Goal: Transaction & Acquisition: Purchase product/service

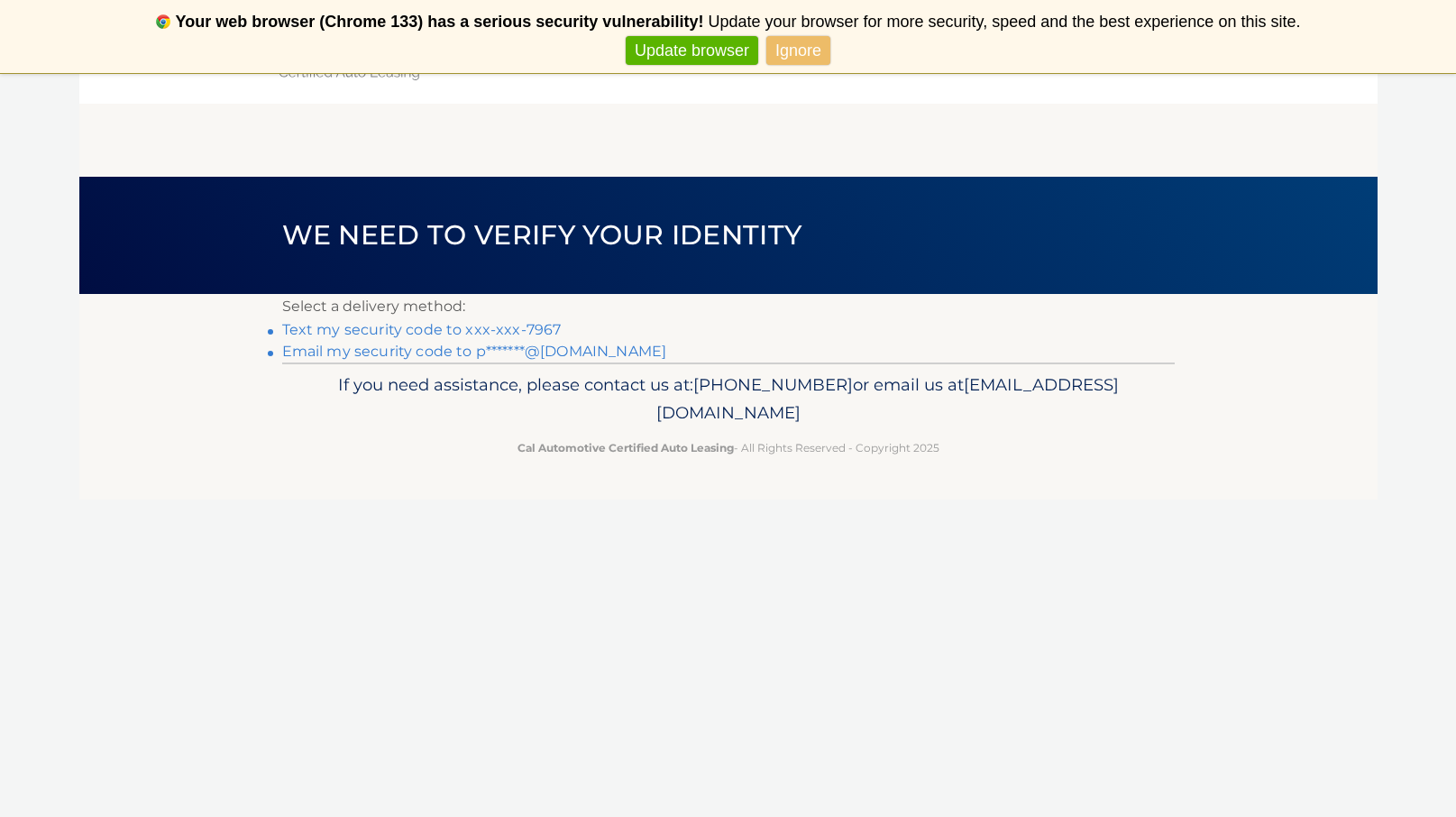
click at [403, 329] on link "Text my security code to xxx-xxx-7967" at bounding box center [422, 329] width 279 height 17
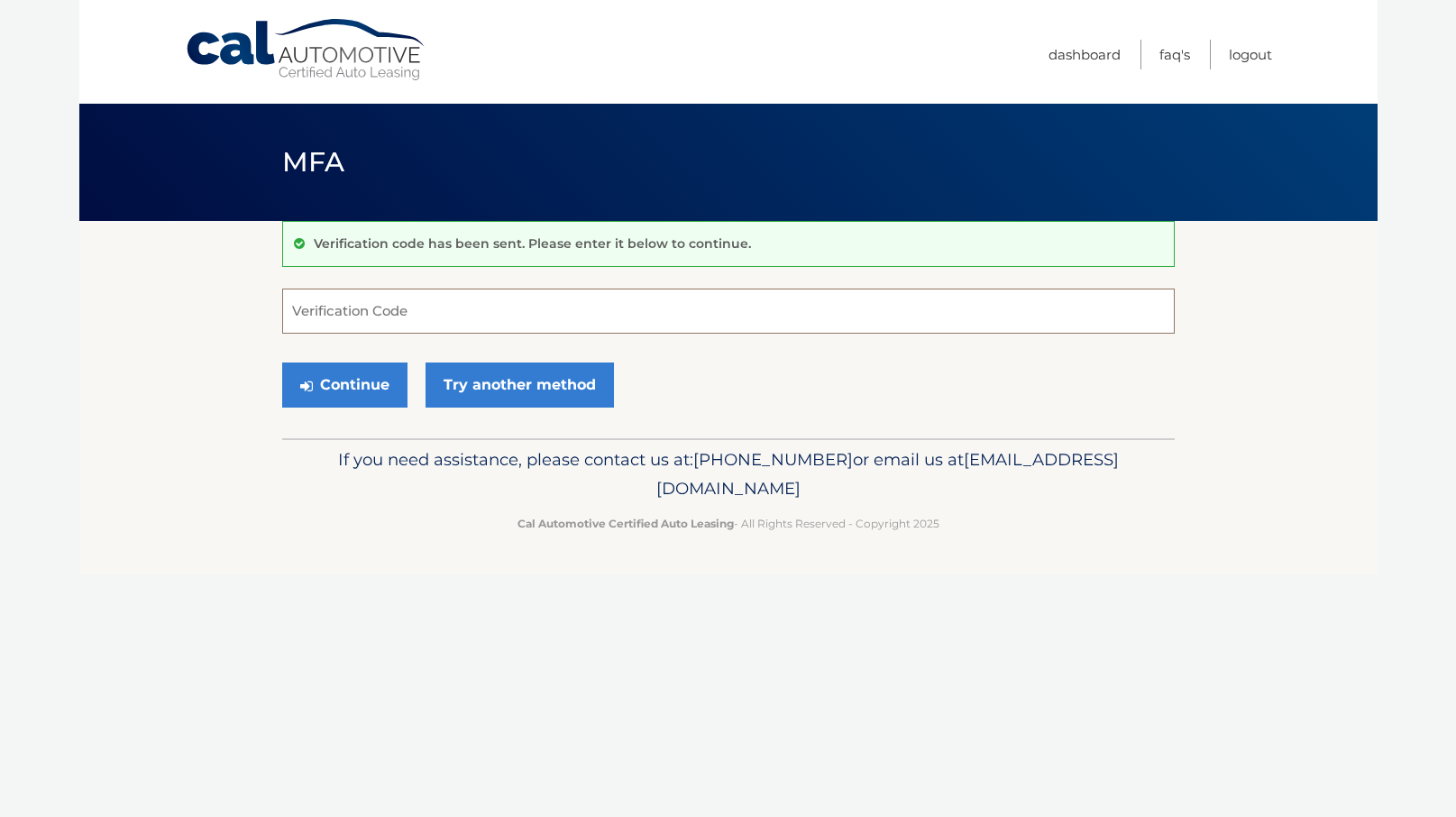
click at [345, 318] on input "Verification Code" at bounding box center [728, 311] width 892 height 45
type input "253598"
click at [337, 376] on button "Continue" at bounding box center [344, 385] width 125 height 45
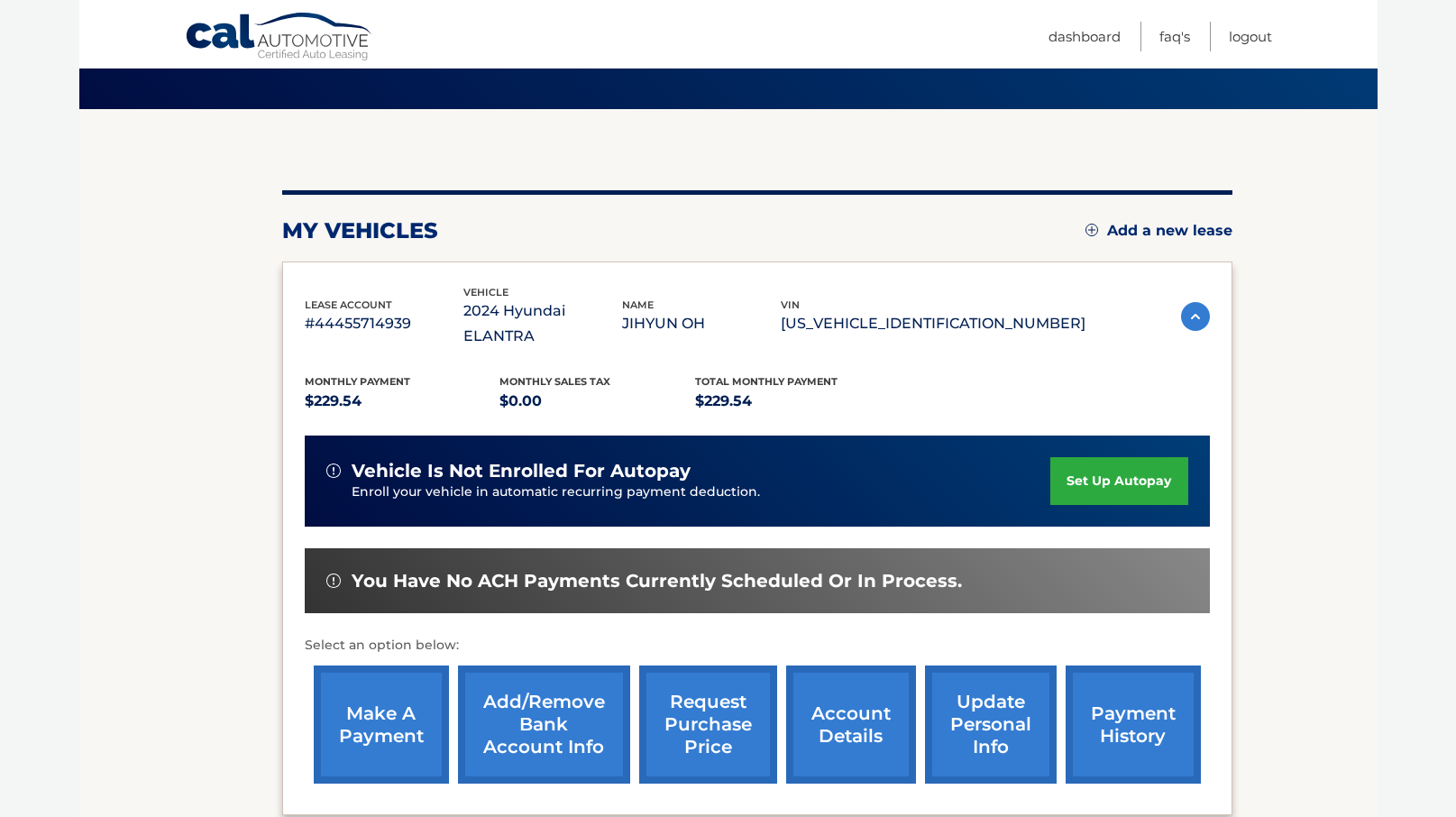
scroll to position [118, 0]
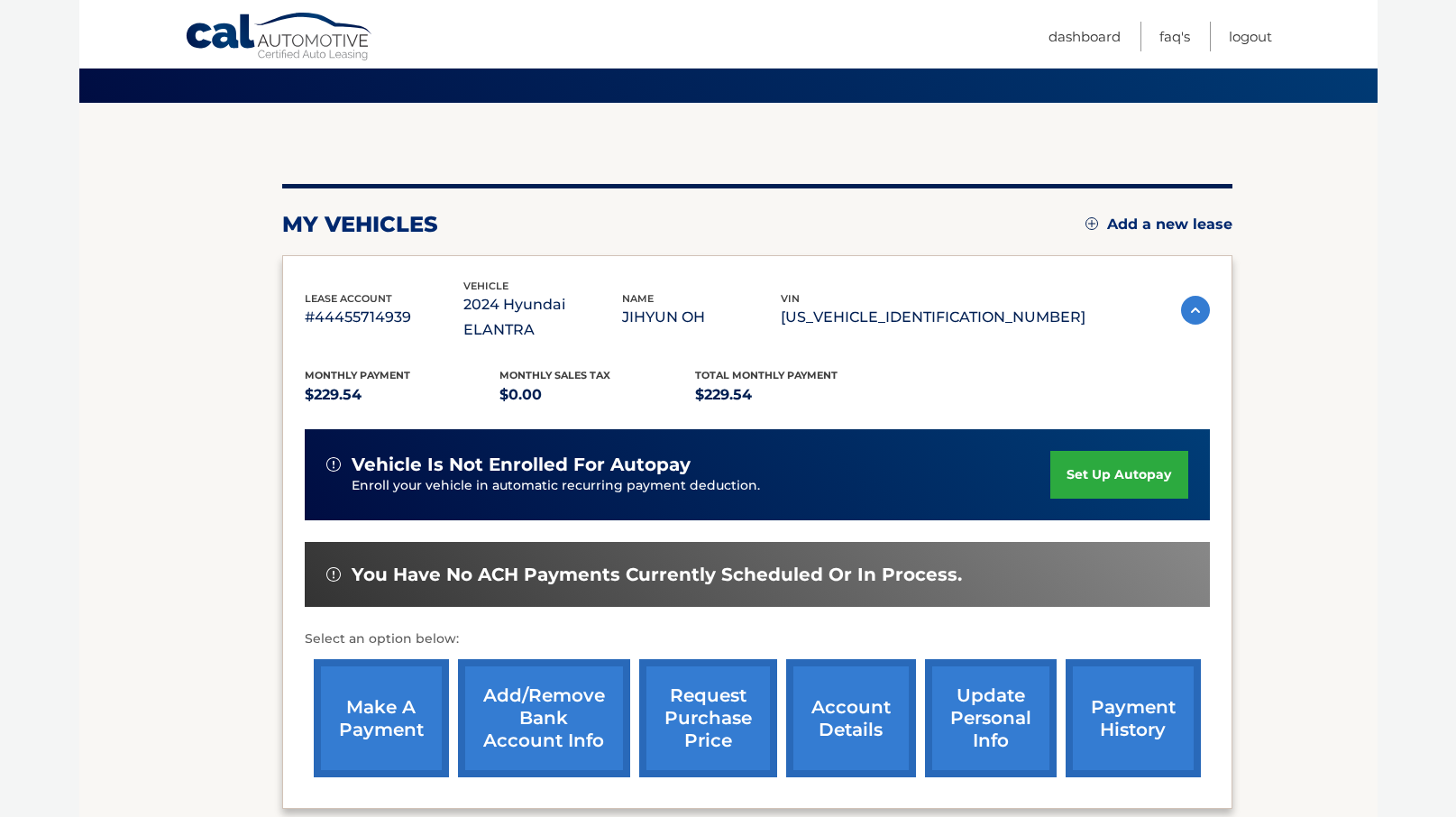
click at [365, 691] on link "make a payment" at bounding box center [381, 718] width 135 height 118
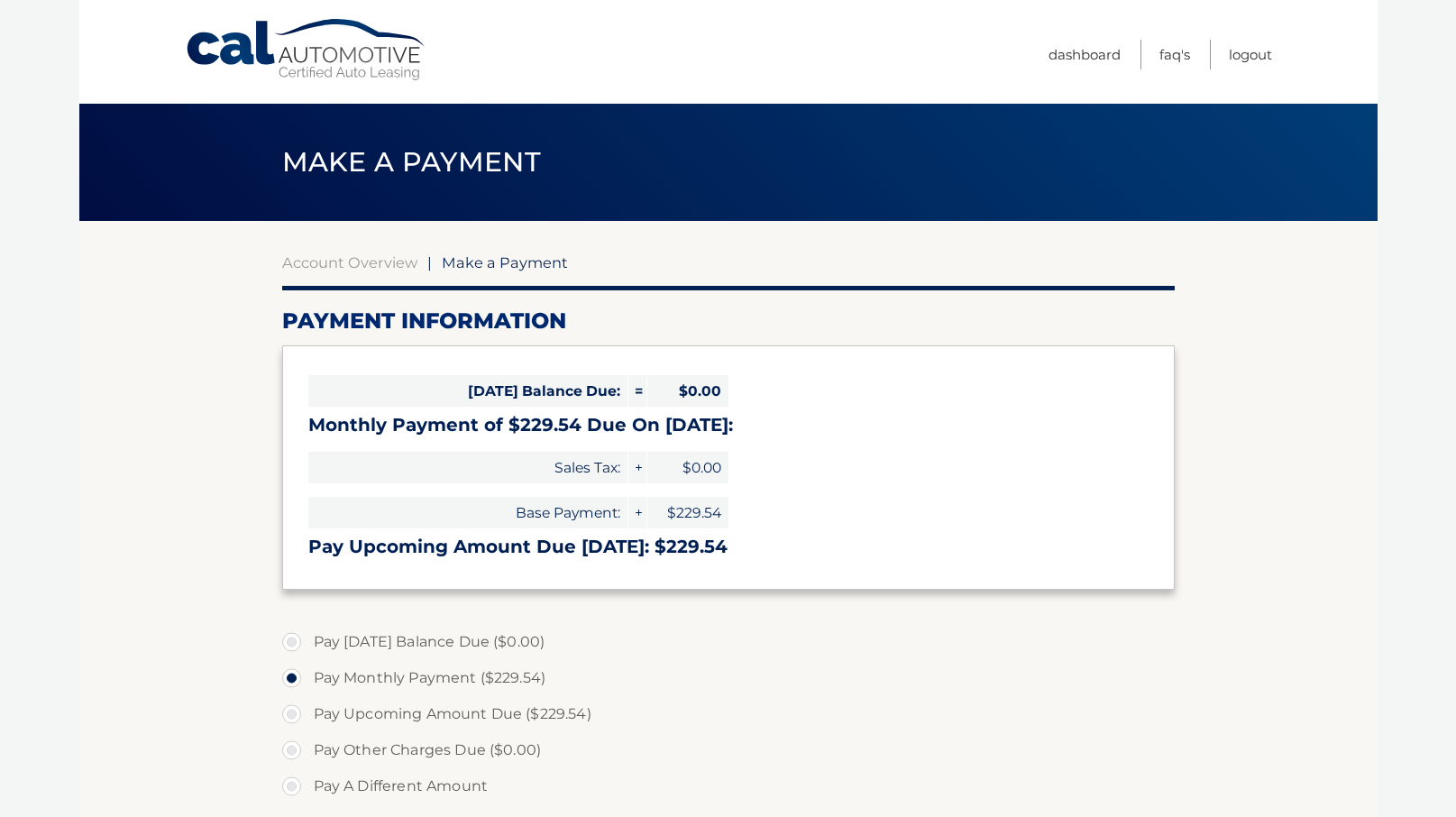
select select "MDFhOGFjYTEtN2Q5Yi00OGM0LThlYjctMjI5ZDgyYmQxOTZl"
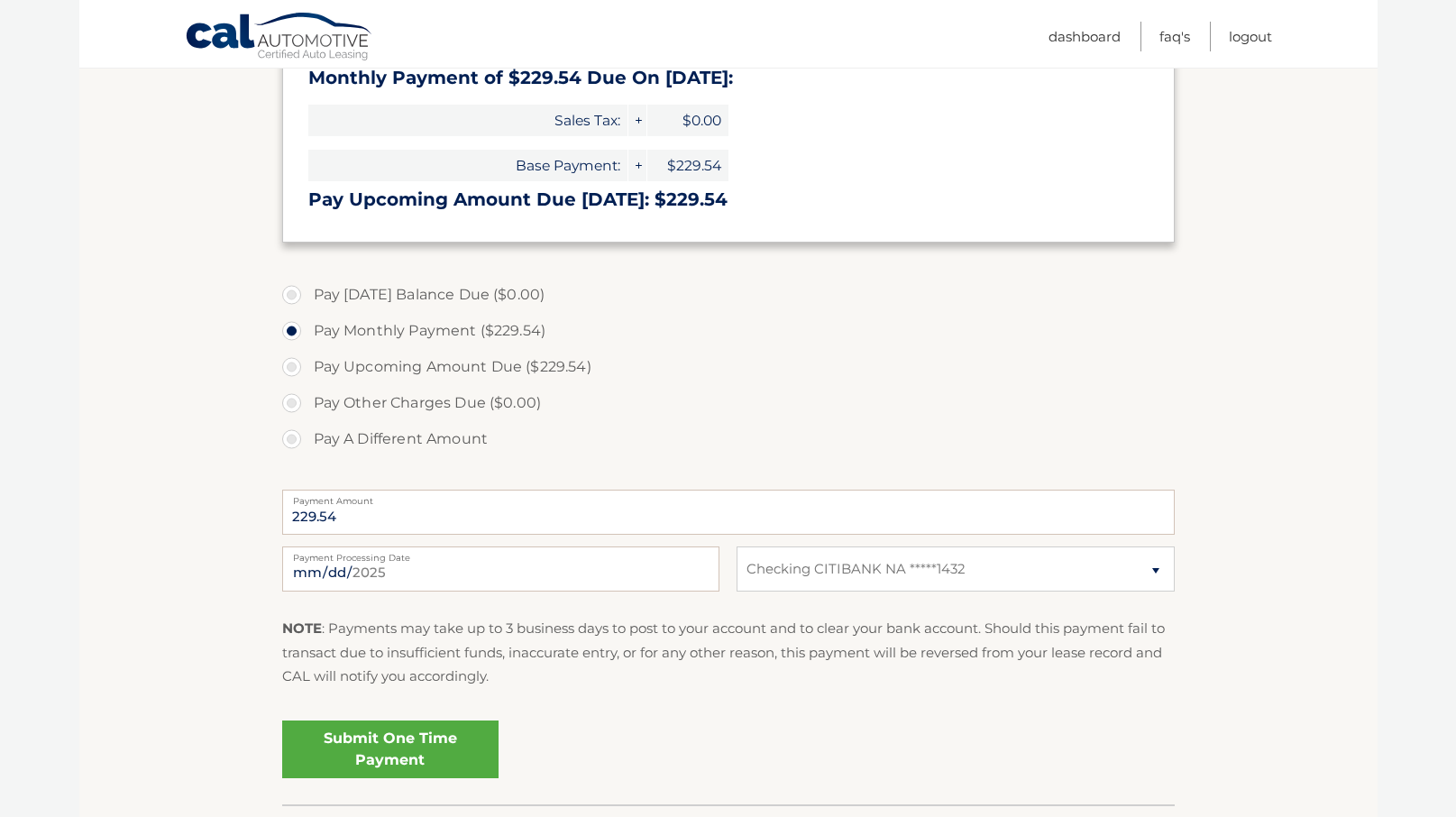
scroll to position [358, 0]
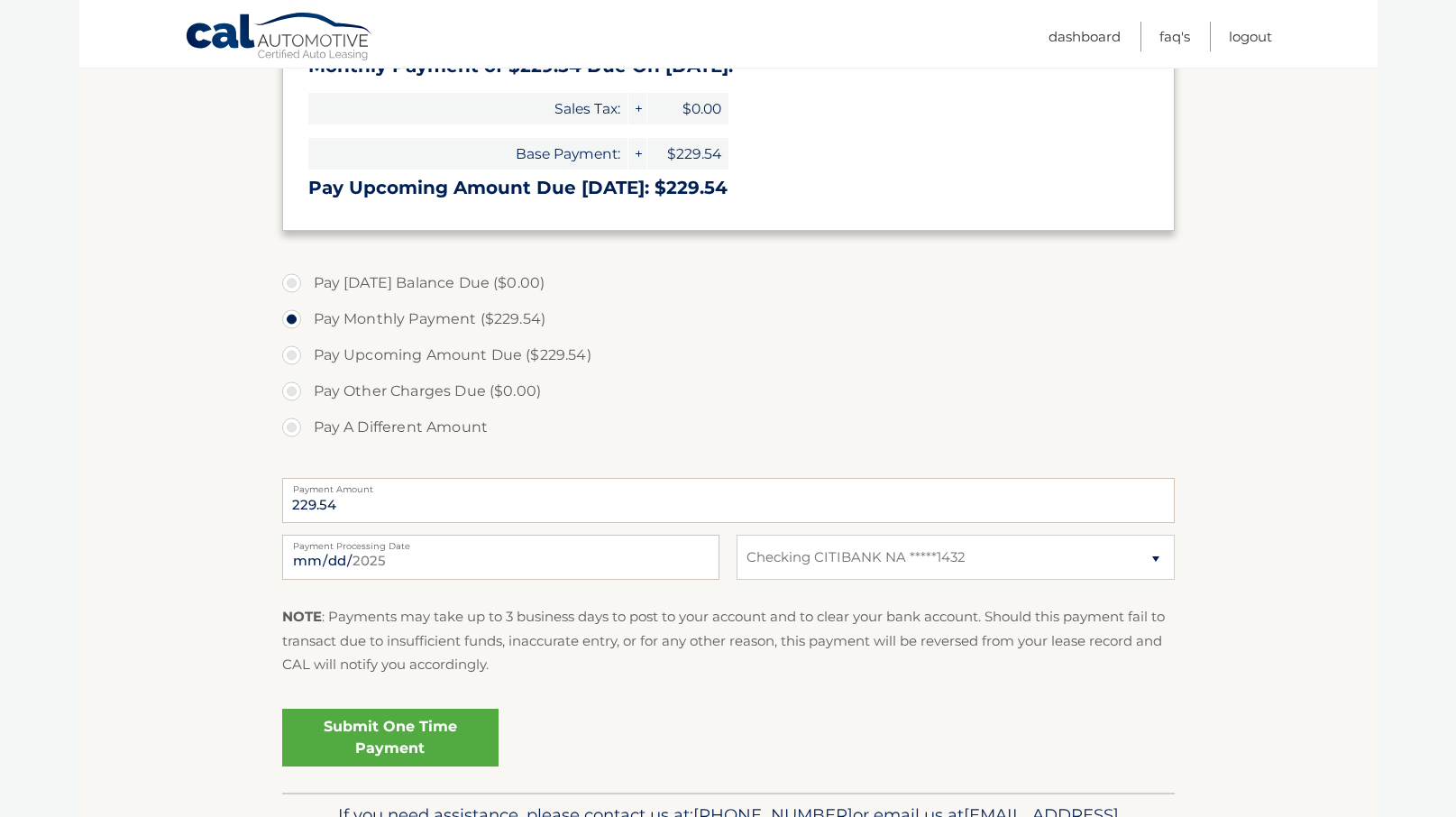
click at [396, 731] on link "Submit One Time Payment" at bounding box center [389, 737] width 216 height 58
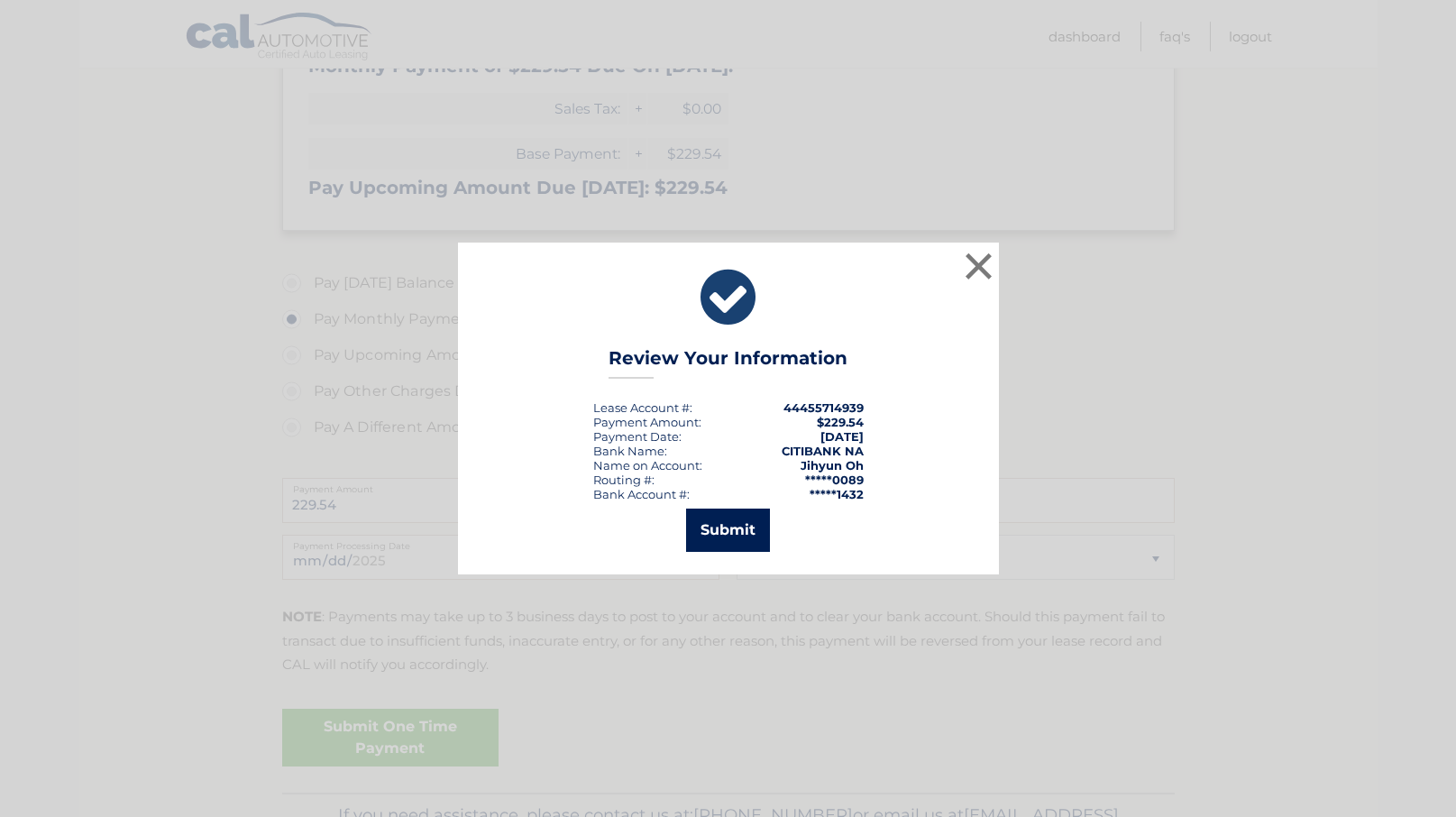
click at [732, 530] on button "Submit" at bounding box center [727, 530] width 84 height 43
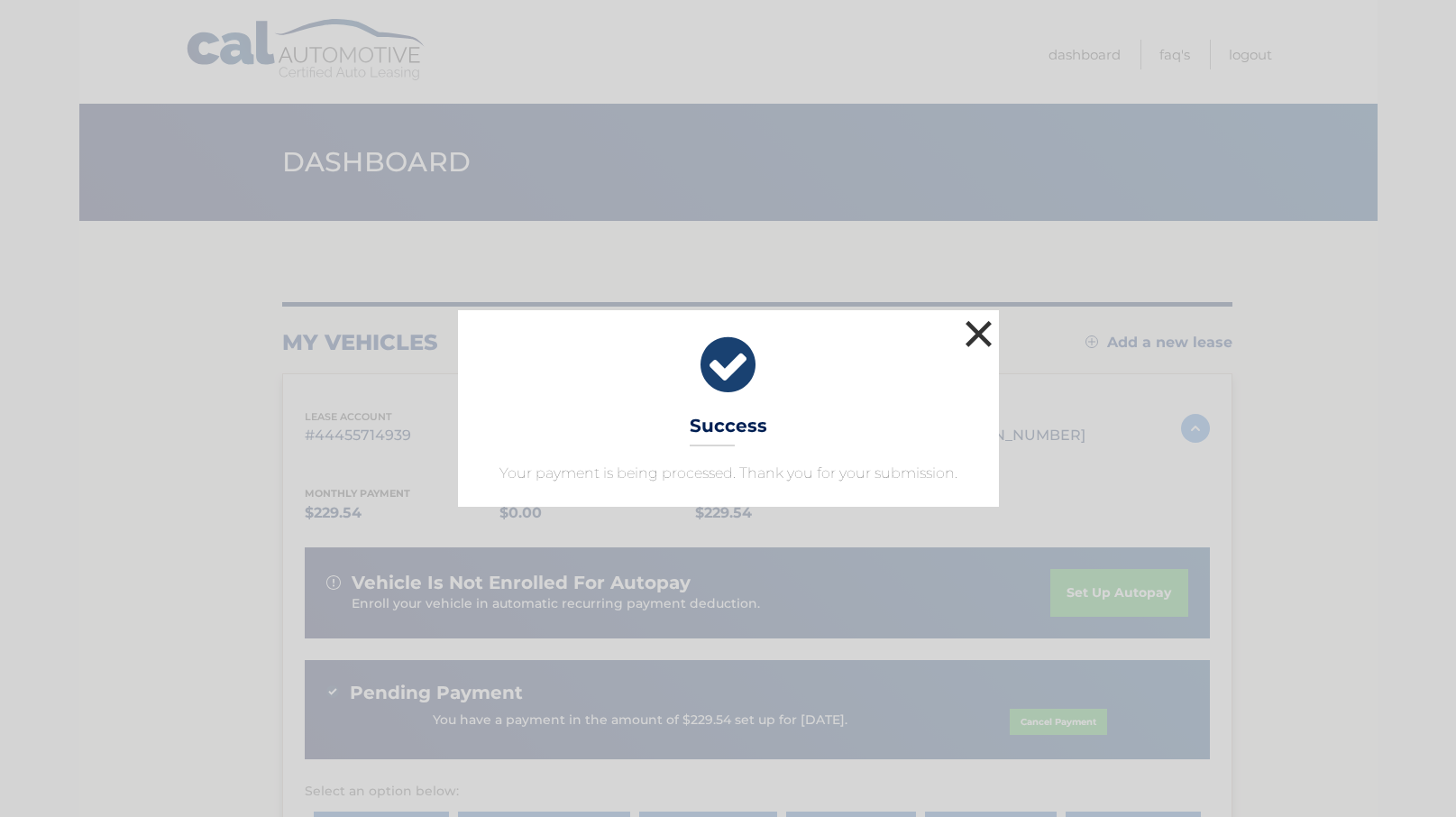
click at [978, 333] on button "×" at bounding box center [979, 334] width 36 height 36
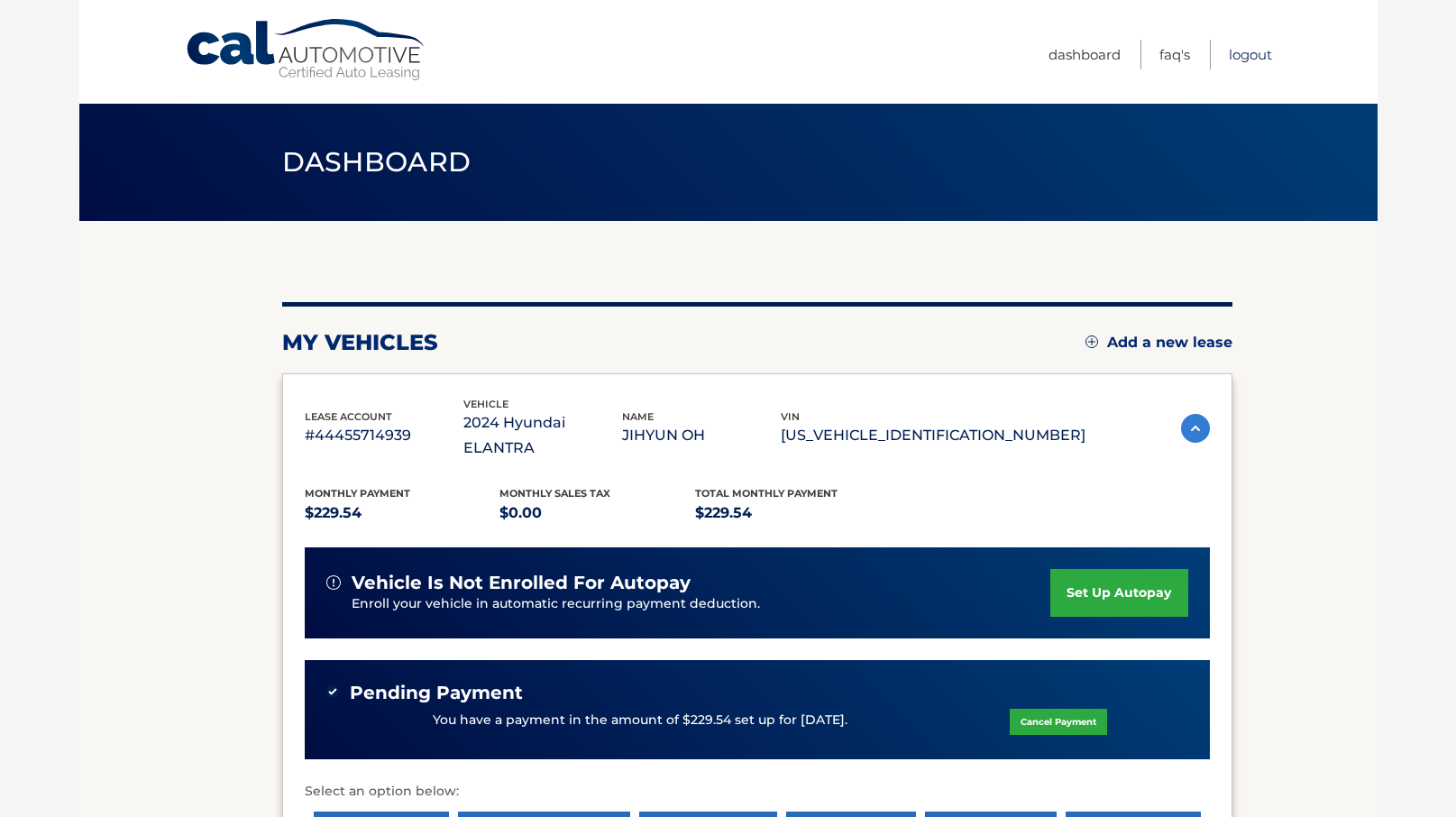
click at [1249, 55] on link "Logout" at bounding box center [1250, 55] width 43 height 30
